Goal: Task Accomplishment & Management: Manage account settings

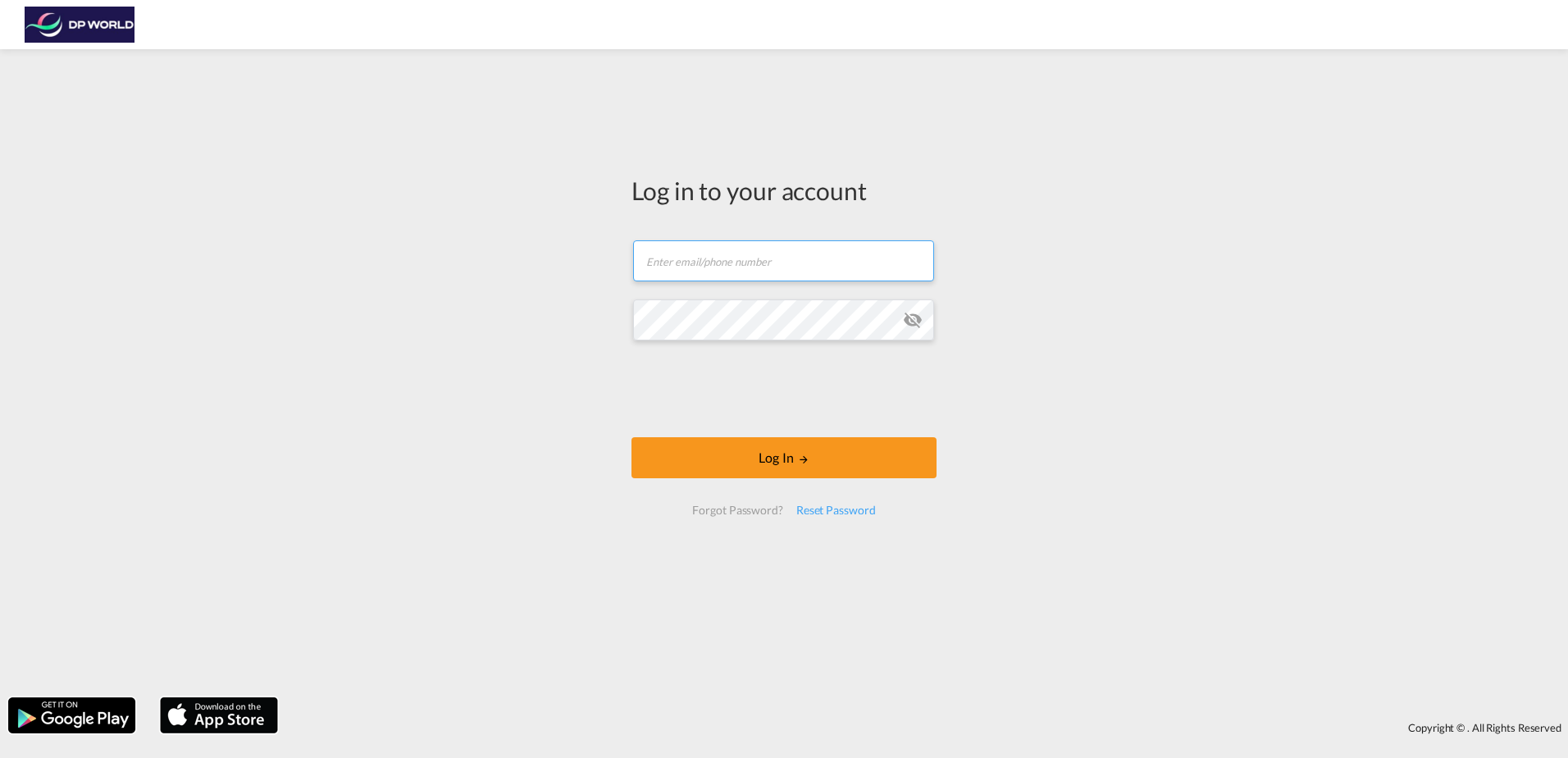
click at [726, 260] on input "text" at bounding box center [784, 261] width 301 height 41
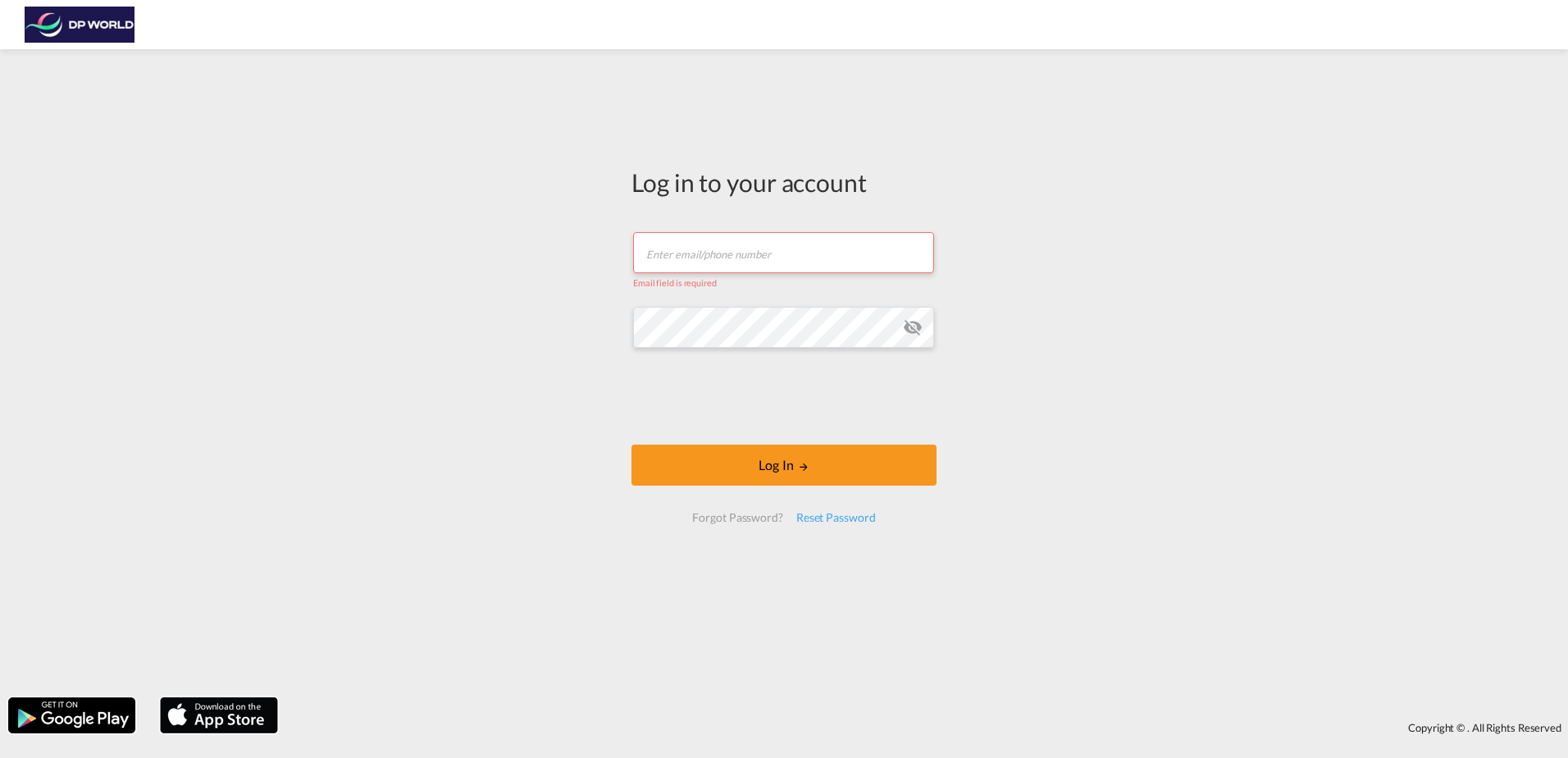
click at [1494, 284] on div "Log in to your account Email field is required Password field is required Log I…" at bounding box center [784, 373] width 1568 height 632
click at [1459, 210] on div "Log in to your account Email field is required Password field is required Log I…" at bounding box center [784, 373] width 1568 height 632
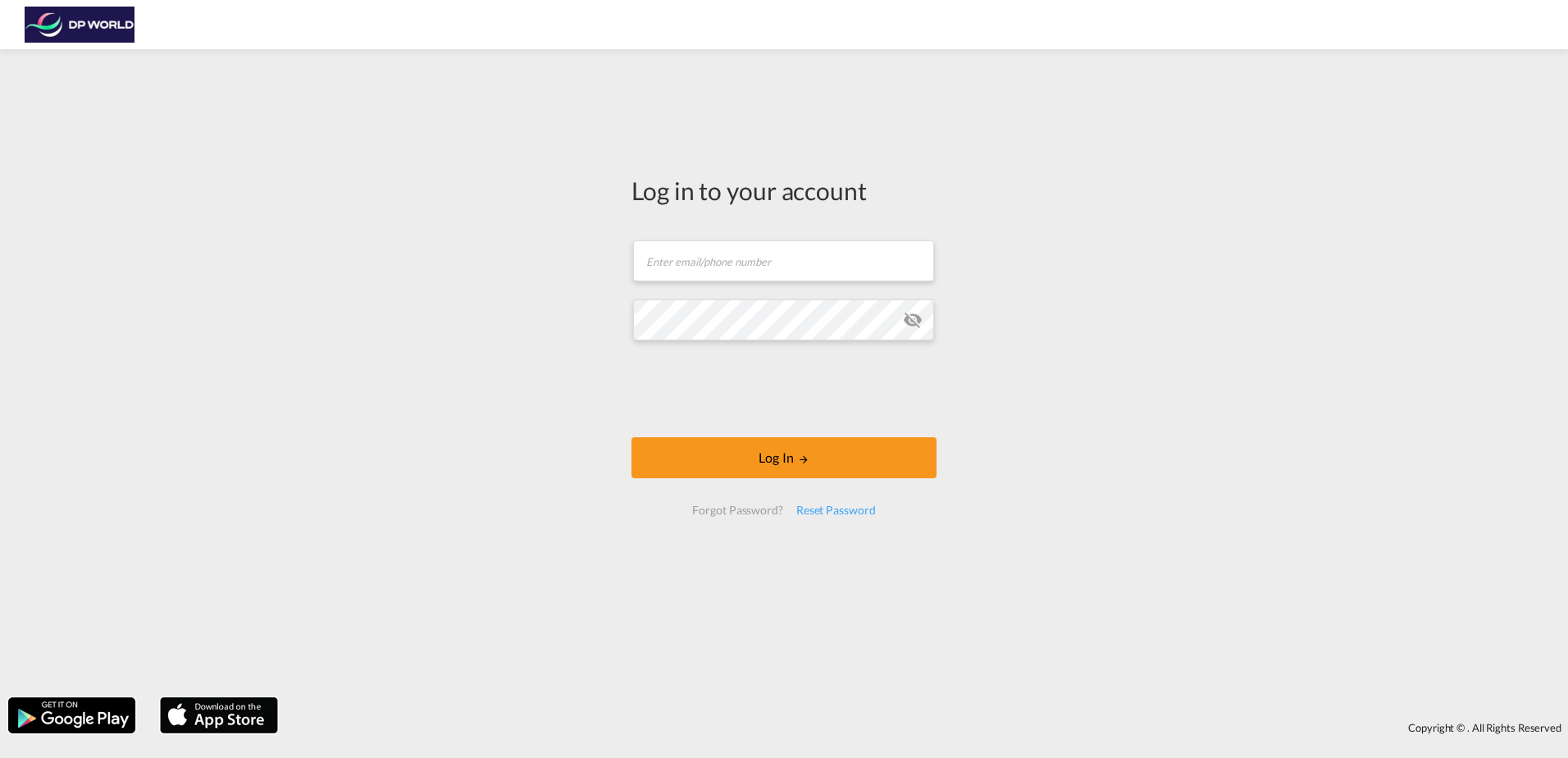
click at [1288, 230] on div "Log in to your account Email field is required Password field is required Log I…" at bounding box center [784, 373] width 1568 height 632
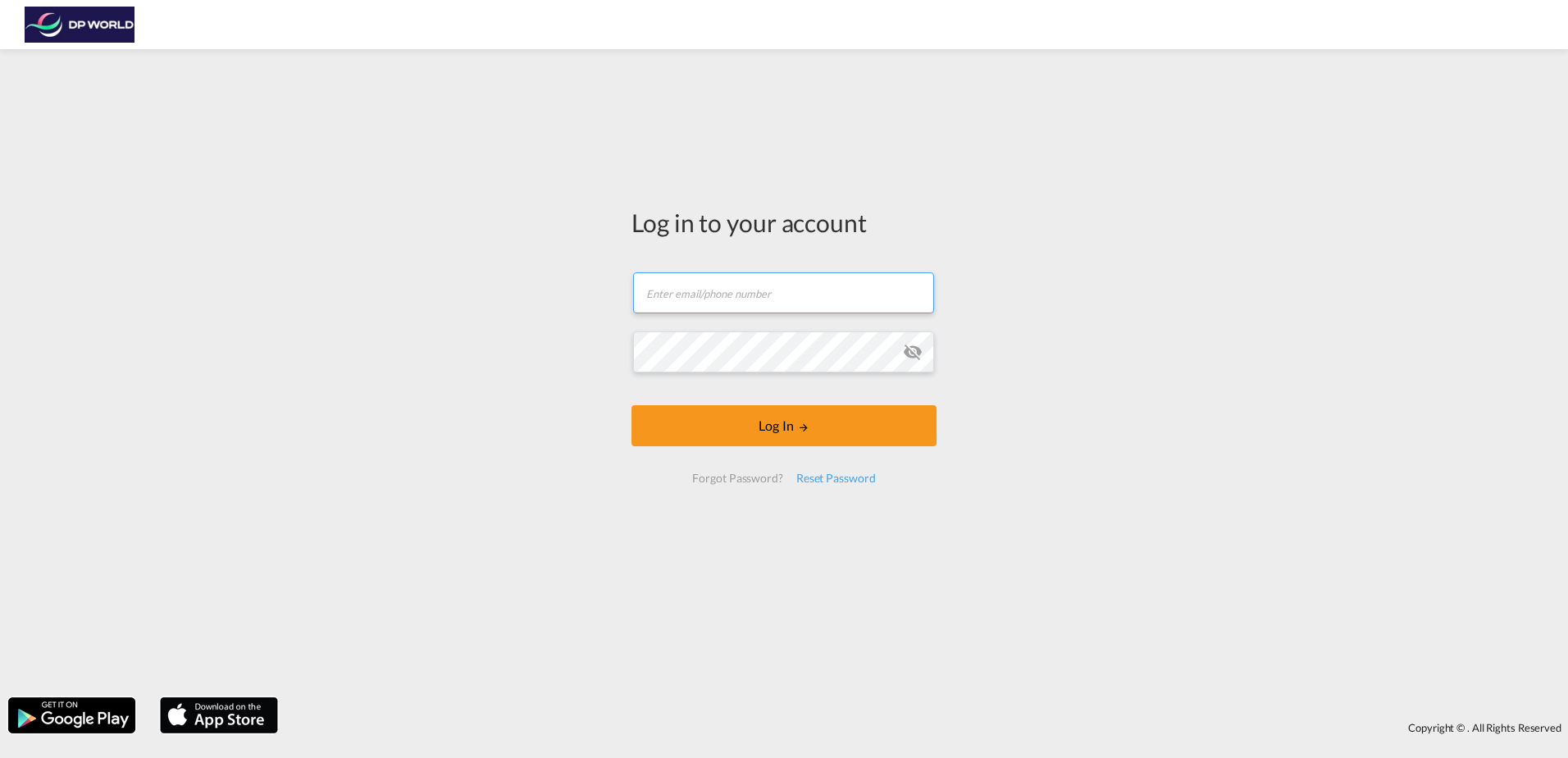
click at [698, 293] on input "text" at bounding box center [784, 293] width 301 height 41
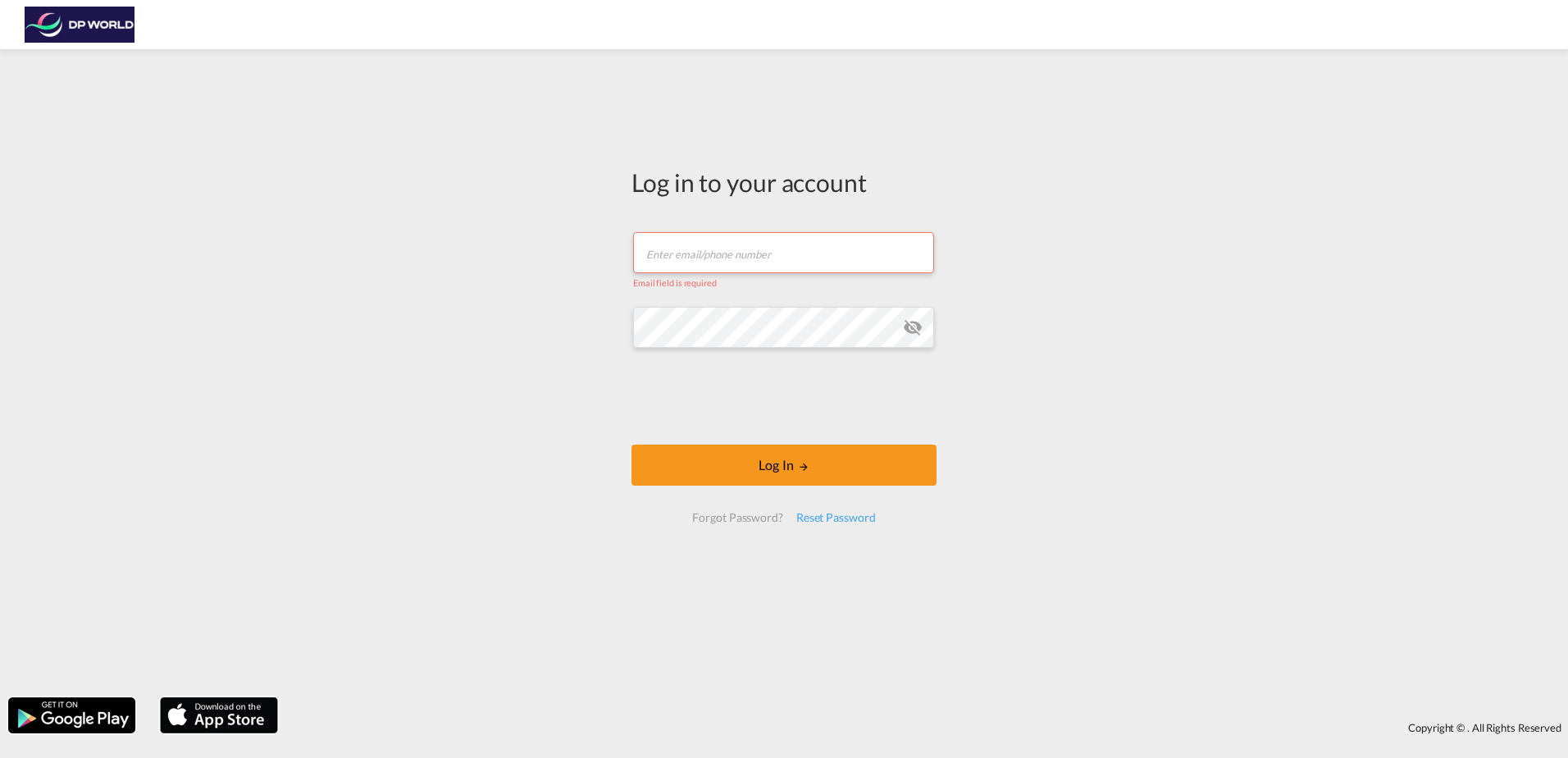
click at [1303, 223] on div "Log in to your account Email field is required Password field is required Log I…" at bounding box center [784, 373] width 1568 height 632
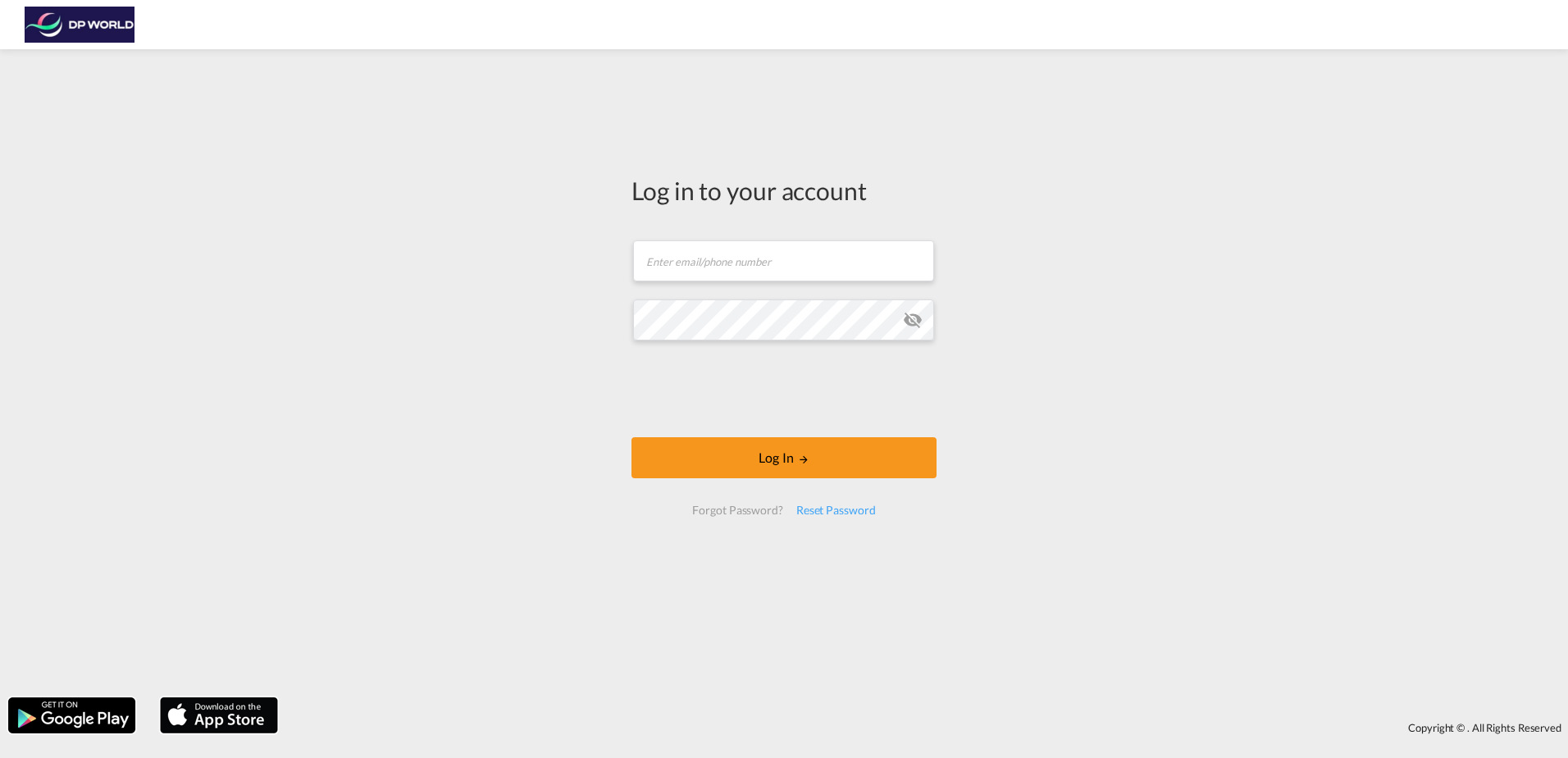
click at [67, 26] on img at bounding box center [80, 26] width 111 height 37
click at [71, 28] on img at bounding box center [80, 26] width 111 height 37
click at [82, 37] on img at bounding box center [80, 26] width 111 height 37
click at [82, 35] on img at bounding box center [80, 26] width 111 height 37
click at [83, 31] on img at bounding box center [80, 26] width 111 height 37
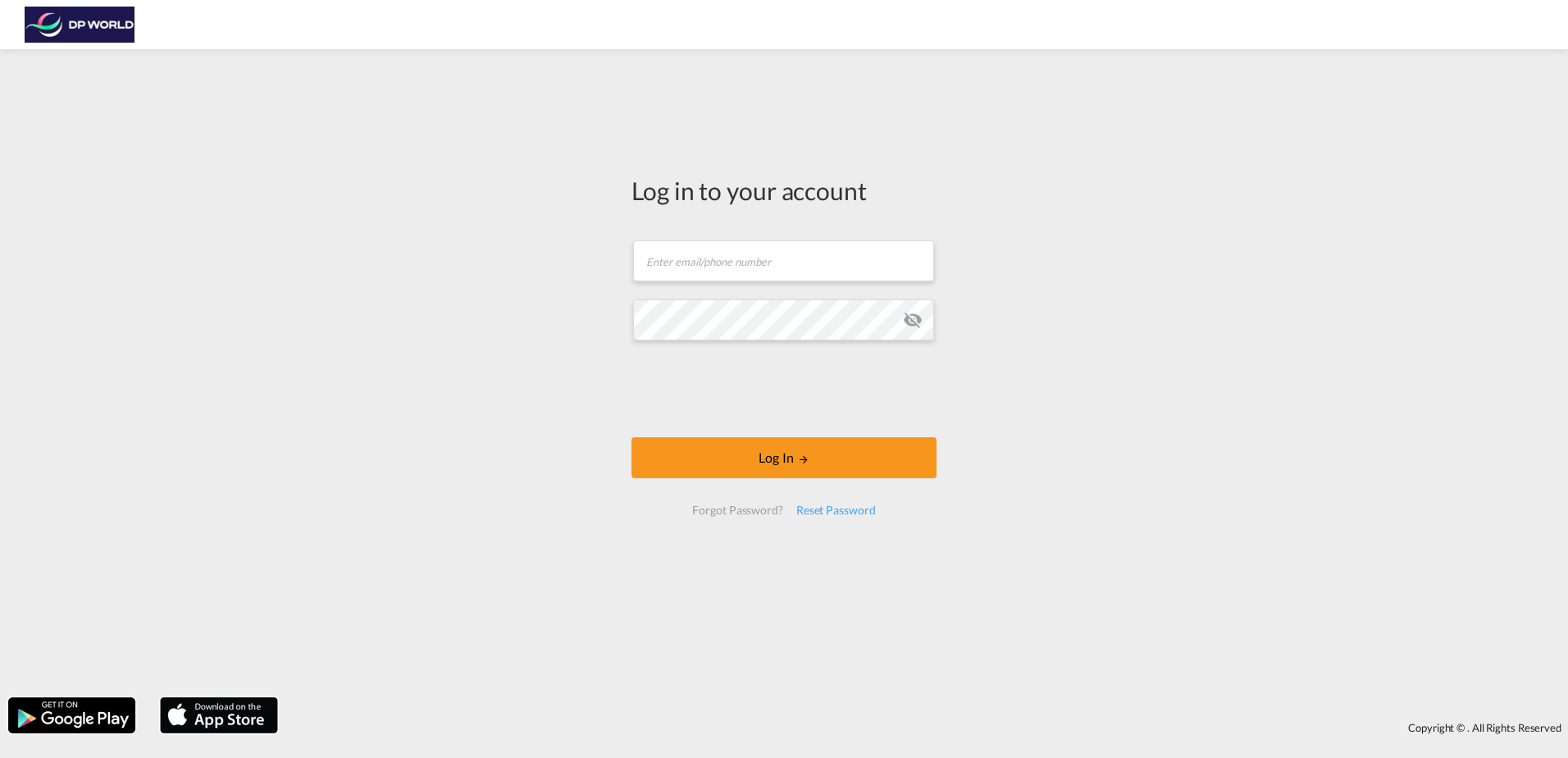
click at [97, 77] on div "Log in to your account Email field is required Password field is required Log I…" at bounding box center [784, 373] width 1568 height 632
click at [309, 411] on div "Log in to your account Email field is required Password field is required Log I…" at bounding box center [784, 373] width 1568 height 632
click at [1253, 309] on div "Log in to your account Email field is required Password field is required Log I…" at bounding box center [784, 373] width 1568 height 632
click at [1397, 456] on div "Log in to your account Email field is required Password field is required Log I…" at bounding box center [784, 373] width 1568 height 632
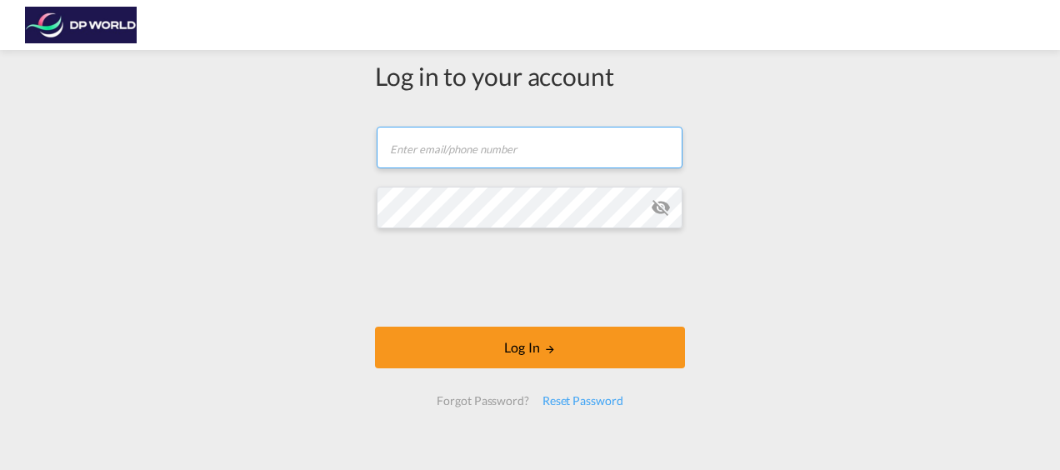
click at [427, 150] on input "text" at bounding box center [530, 148] width 306 height 42
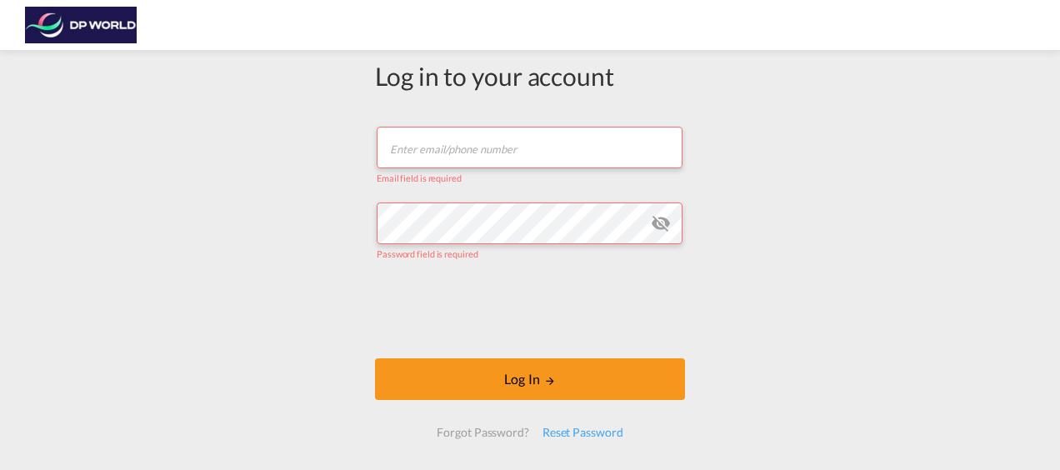
click at [248, 109] on div "Log in to your account Email field is required Password field is required Log I…" at bounding box center [530, 277] width 1060 height 439
